Goal: Transaction & Acquisition: Purchase product/service

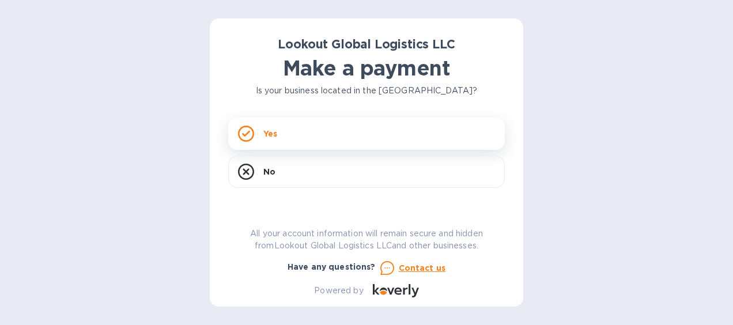
click at [244, 131] on icon at bounding box center [246, 134] width 16 height 16
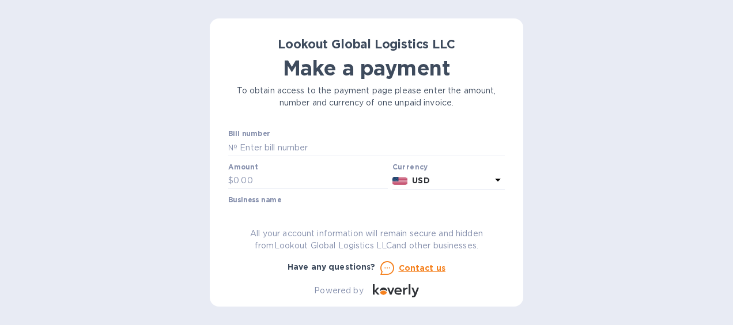
click at [434, 185] on p "USD" at bounding box center [451, 181] width 79 height 12
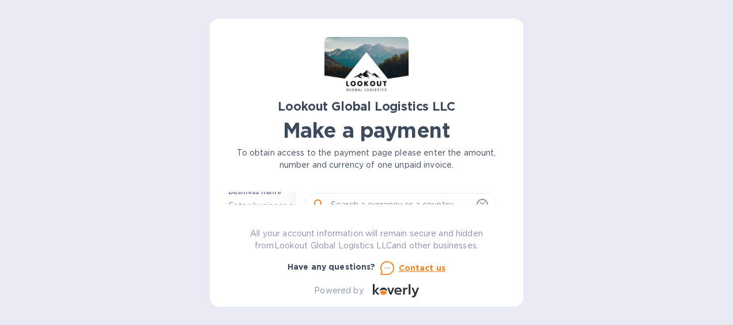
scroll to position [83, 0]
click at [355, 191] on div "Lookout Global Logistics LLC Make a payment To obtain access to the payment pag…" at bounding box center [366, 167] width 276 height 260
click at [273, 201] on input "text" at bounding box center [370, 209] width 267 height 17
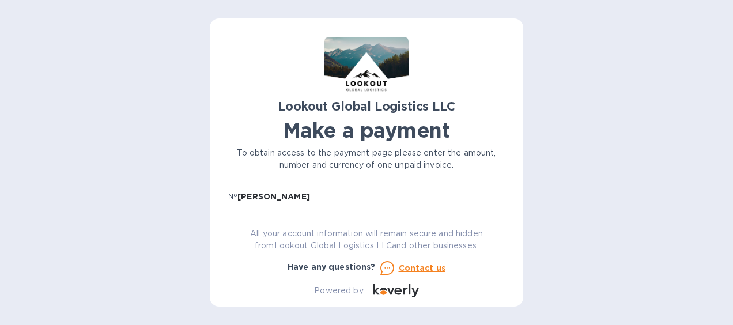
type input "[PERSON_NAME]"
type input "112.85"
type input "NA"
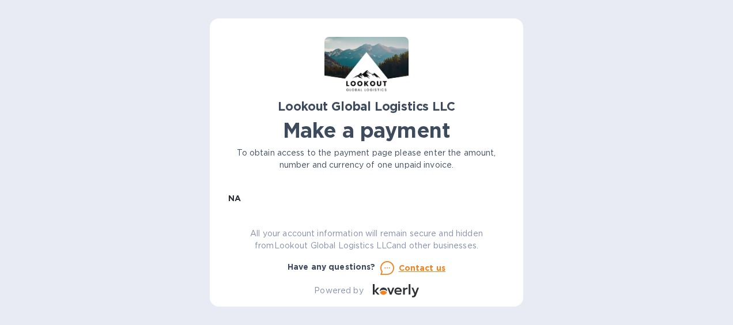
scroll to position [114, 0]
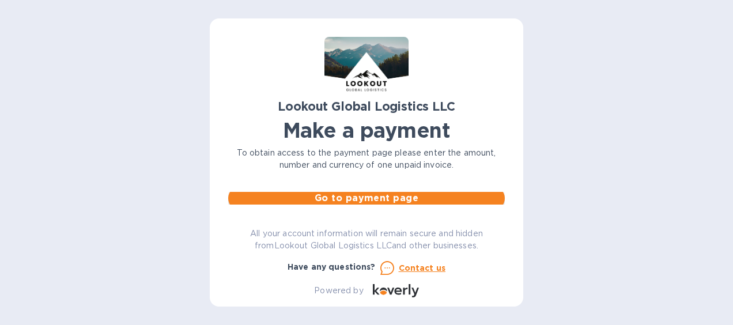
click at [350, 200] on span "Go to payment page" at bounding box center [366, 198] width 258 height 14
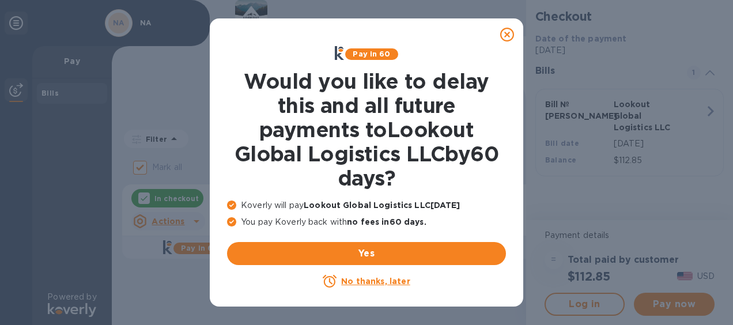
click at [361, 279] on u "No thanks, later" at bounding box center [375, 280] width 69 height 9
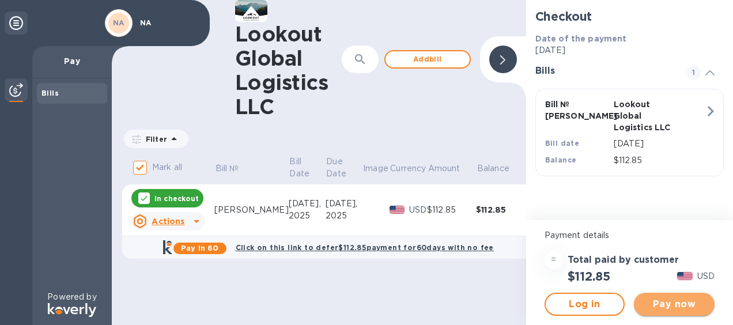
click at [673, 306] on span "Pay now" at bounding box center [674, 304] width 62 height 14
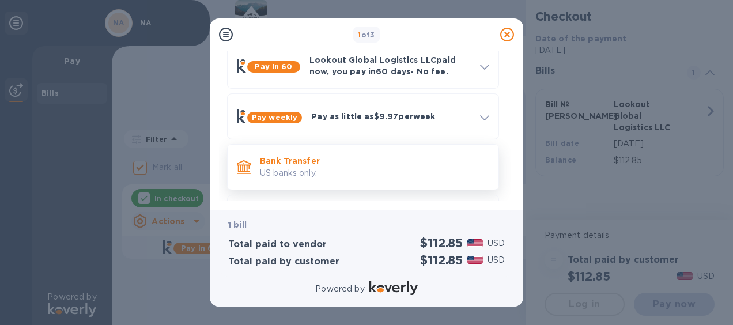
scroll to position [107, 0]
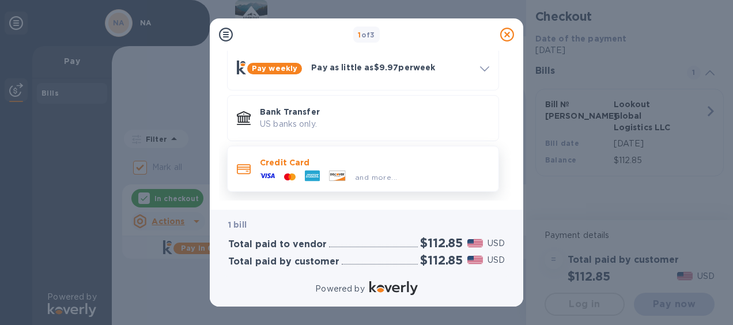
click at [380, 170] on div "and more..." at bounding box center [328, 176] width 146 height 17
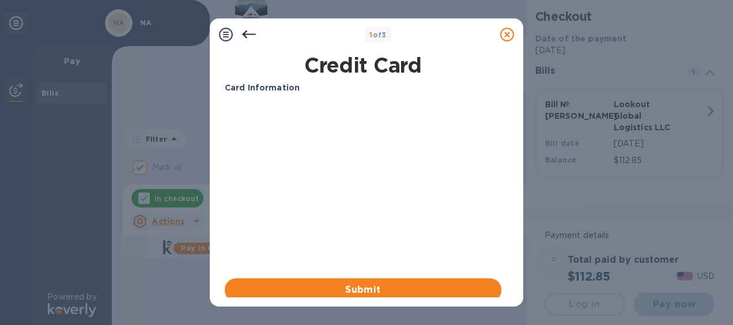
scroll to position [32, 0]
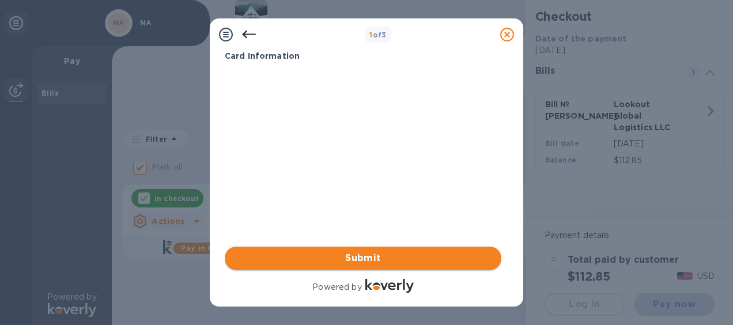
click at [355, 258] on span "Submit" at bounding box center [363, 258] width 258 height 14
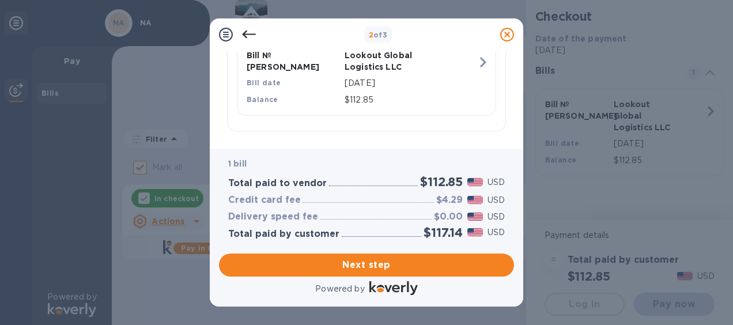
scroll to position [304, 0]
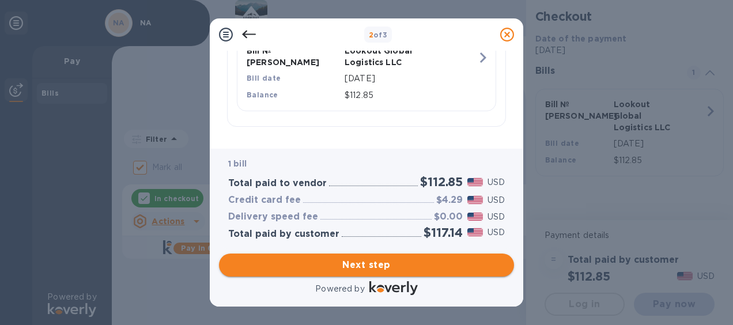
click at [368, 263] on span "Next step" at bounding box center [366, 265] width 276 height 14
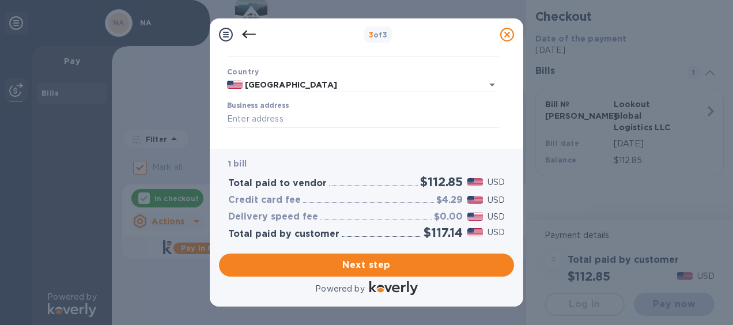
scroll to position [238, 0]
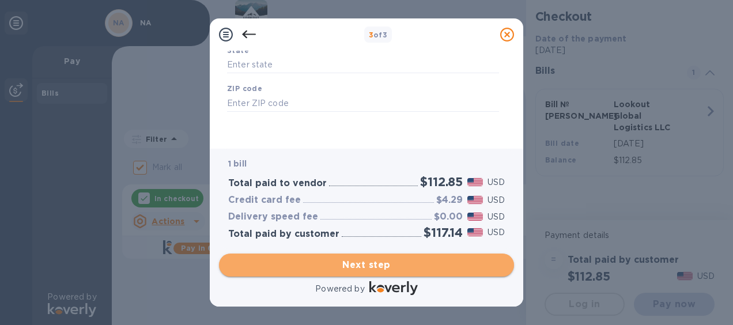
click at [368, 259] on span "Next step" at bounding box center [366, 265] width 276 height 14
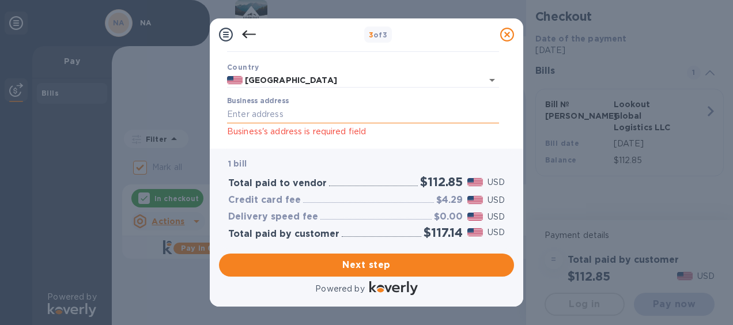
scroll to position [58, 0]
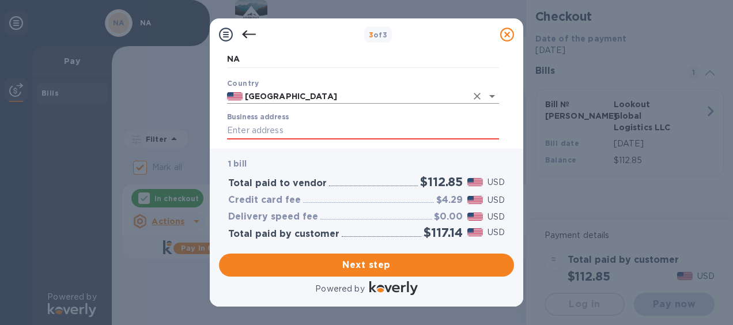
click at [350, 92] on input "[GEOGRAPHIC_DATA]" at bounding box center [355, 96] width 224 height 14
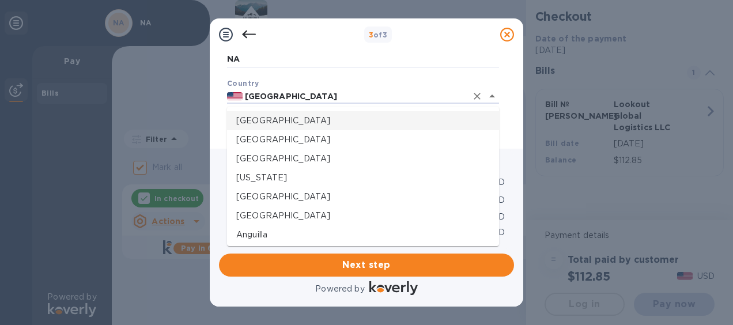
type input "n"
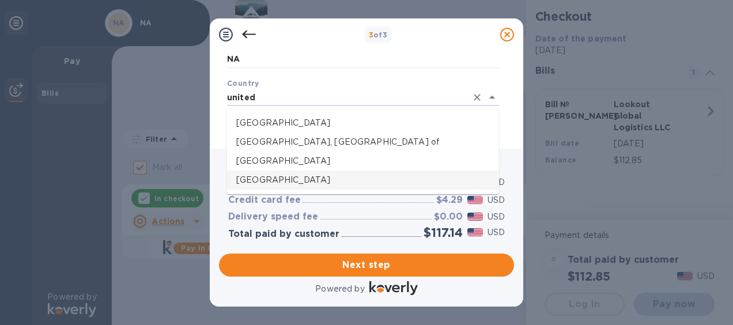
click at [287, 183] on p "[GEOGRAPHIC_DATA]" at bounding box center [362, 180] width 253 height 12
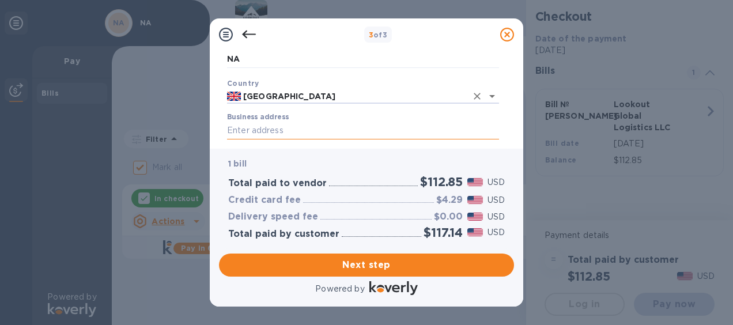
type input "[GEOGRAPHIC_DATA]"
click at [249, 128] on input "Business address" at bounding box center [363, 130] width 272 height 17
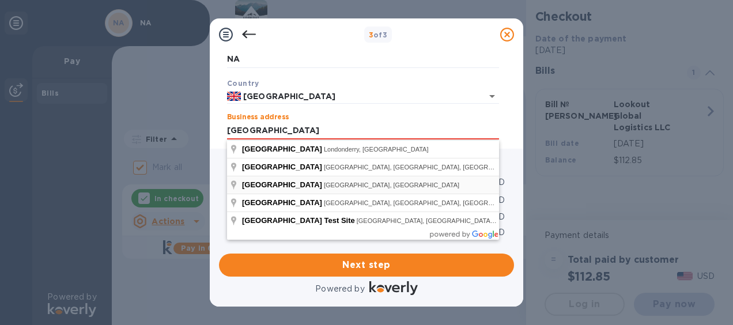
type input "[GEOGRAPHIC_DATA]"
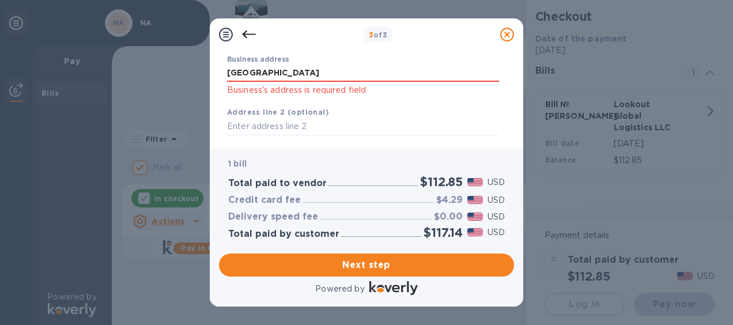
scroll to position [173, 0]
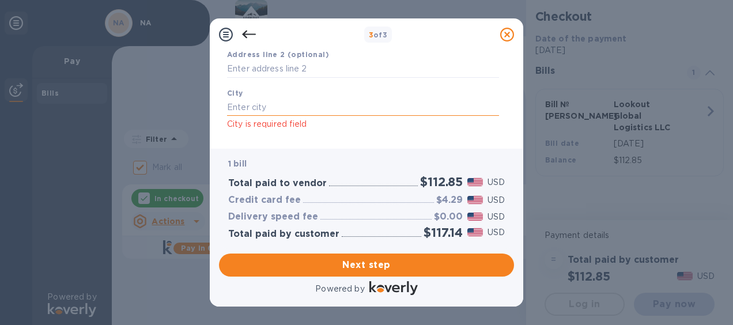
click at [273, 111] on input "text" at bounding box center [363, 107] width 272 height 17
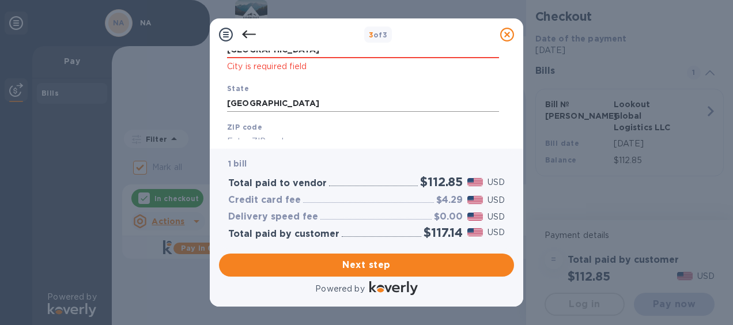
scroll to position [285, 0]
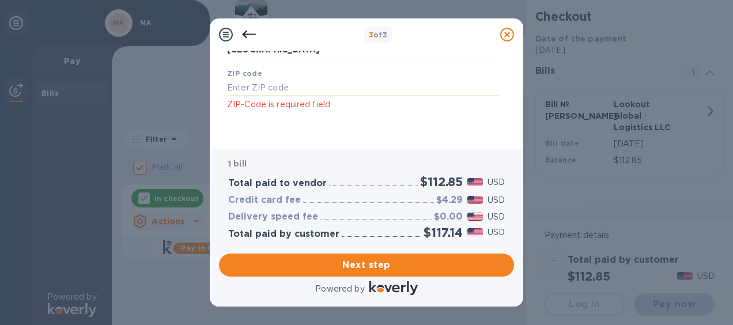
type input "[GEOGRAPHIC_DATA]"
click at [257, 86] on input "text" at bounding box center [363, 87] width 272 height 17
type input "S015 2LH"
click at [377, 262] on span "Next step" at bounding box center [366, 265] width 276 height 14
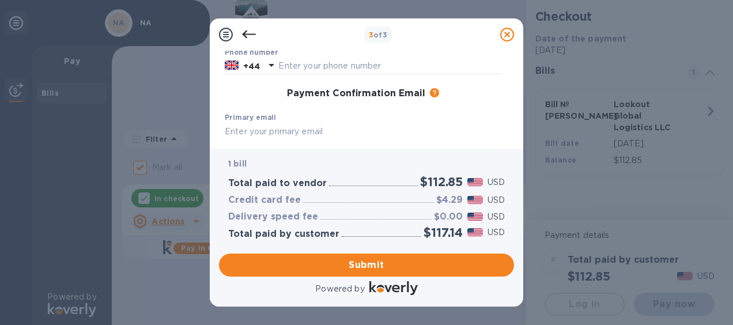
scroll to position [217, 0]
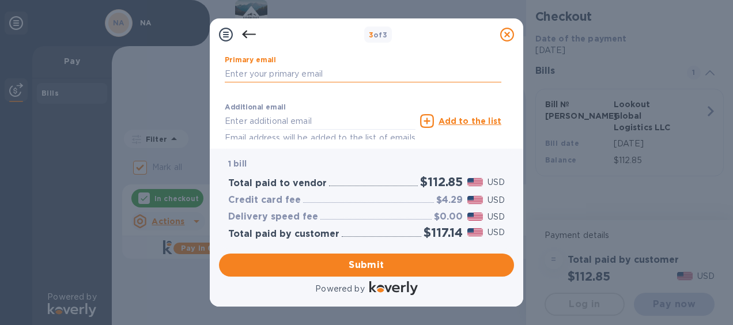
click at [289, 75] on input "text" at bounding box center [363, 73] width 276 height 17
type input "[EMAIL_ADDRESS][DOMAIN_NAME]"
type input "[PERSON_NAME]"
type input "07379886908"
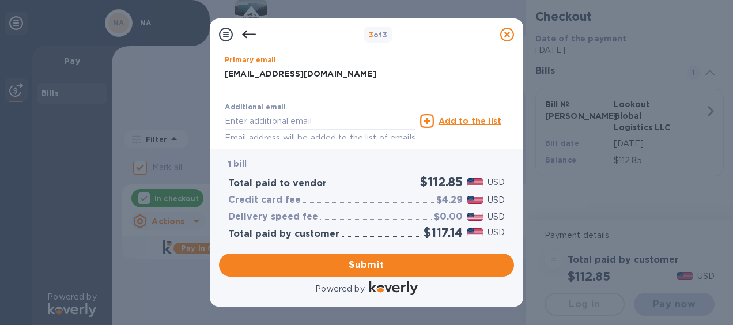
type input "[EMAIL_ADDRESS][DOMAIN_NAME]"
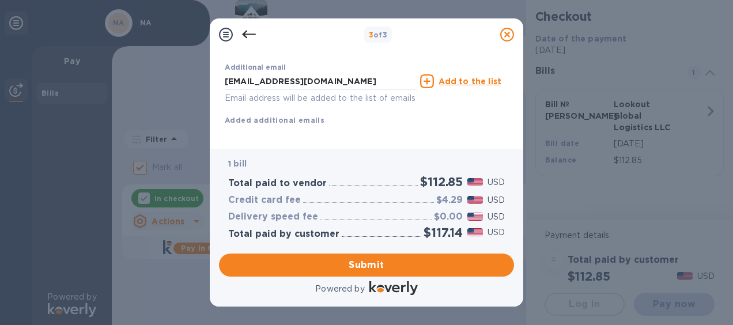
scroll to position [274, 0]
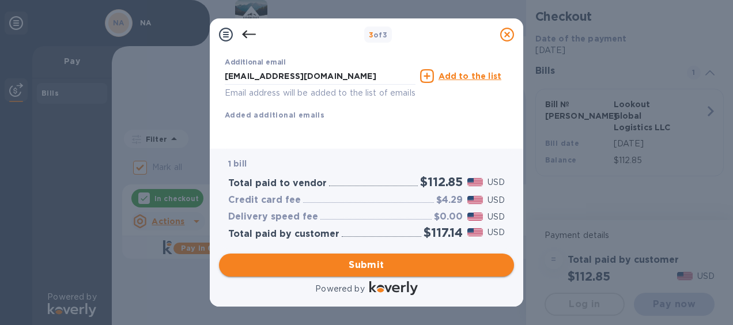
click at [377, 266] on span "Submit" at bounding box center [366, 265] width 276 height 14
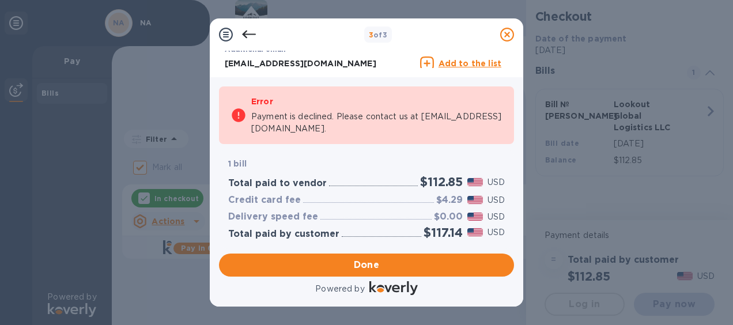
checkbox input "false"
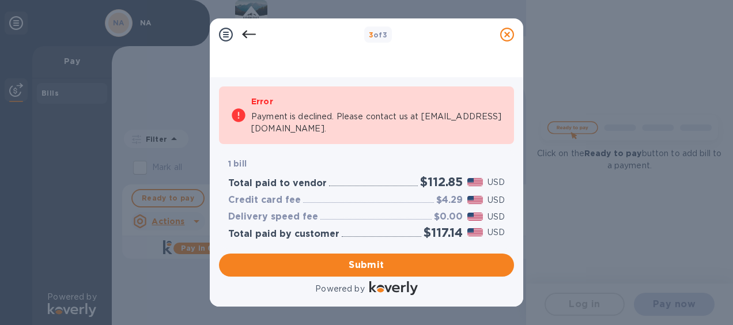
scroll to position [200, 0]
click at [247, 33] on icon at bounding box center [249, 35] width 14 height 8
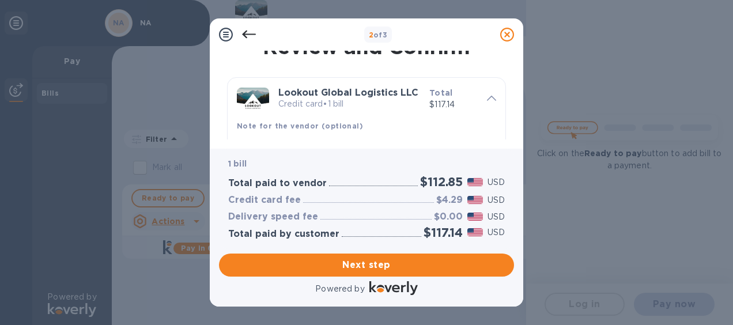
scroll to position [0, 0]
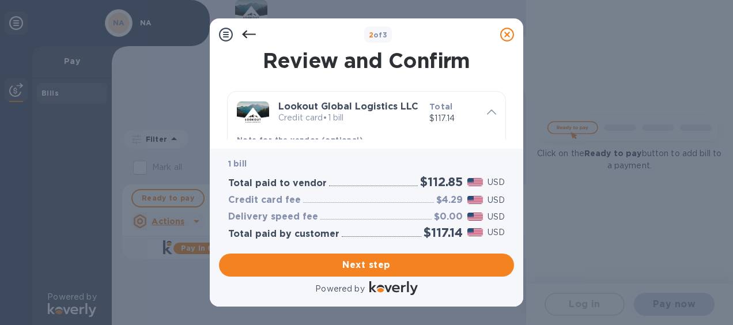
click at [243, 31] on icon at bounding box center [249, 35] width 14 height 14
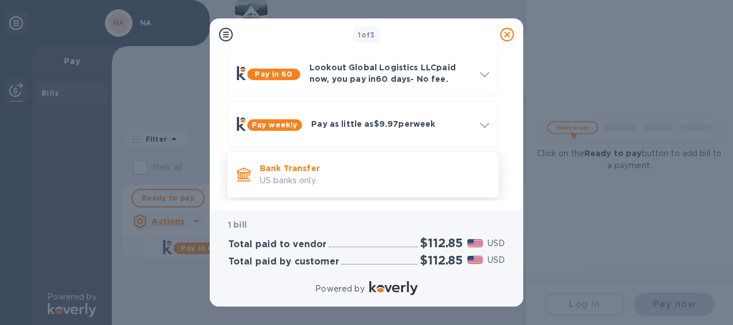
scroll to position [107, 0]
